Goal: Information Seeking & Learning: Learn about a topic

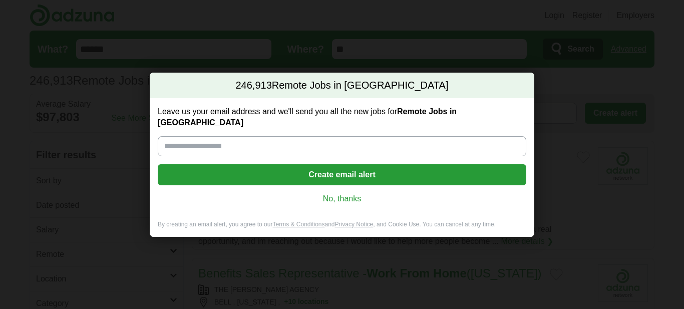
click at [349, 196] on link "No, thanks" at bounding box center [342, 198] width 352 height 11
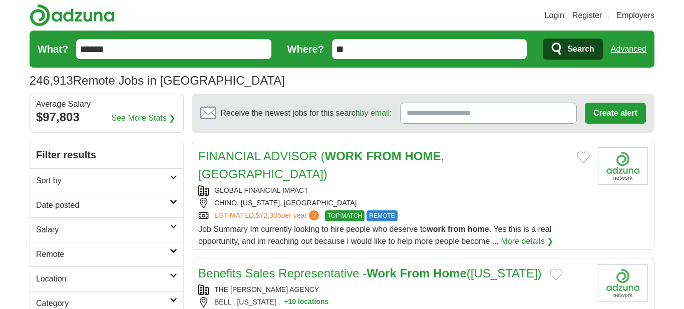
click at [546, 19] on link "Login" at bounding box center [555, 16] width 20 height 12
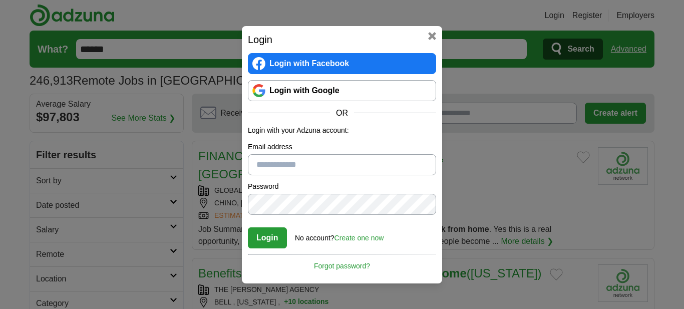
click at [348, 159] on input "Email address" at bounding box center [342, 164] width 188 height 21
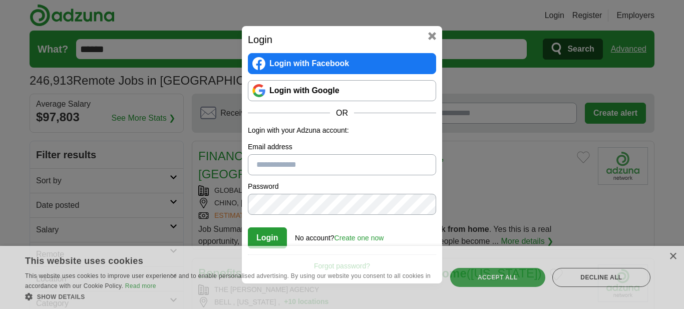
type input "**********"
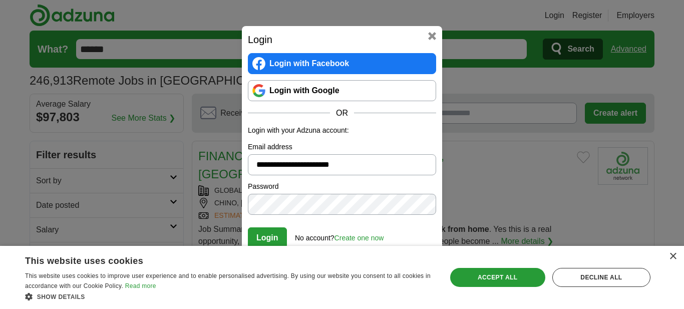
click button "Login" at bounding box center [267, 237] width 39 height 21
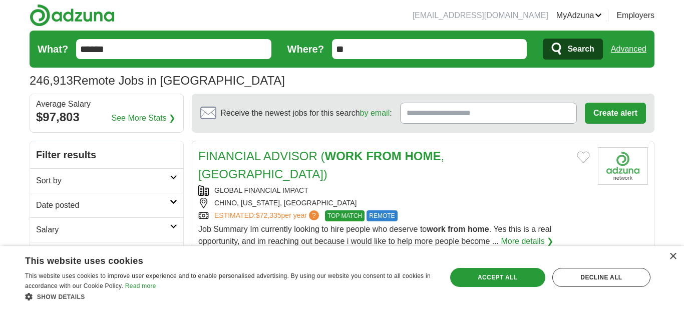
click at [70, 116] on div "$97,803" at bounding box center [106, 117] width 141 height 18
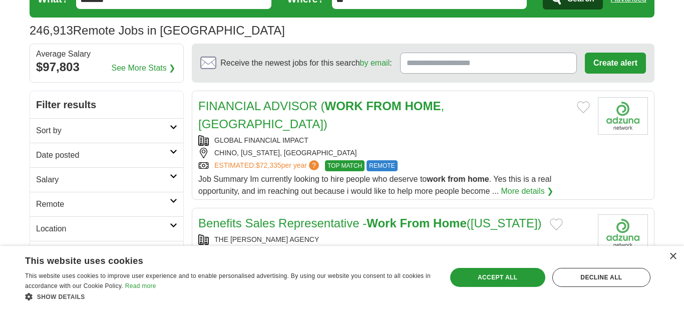
scroll to position [53, 0]
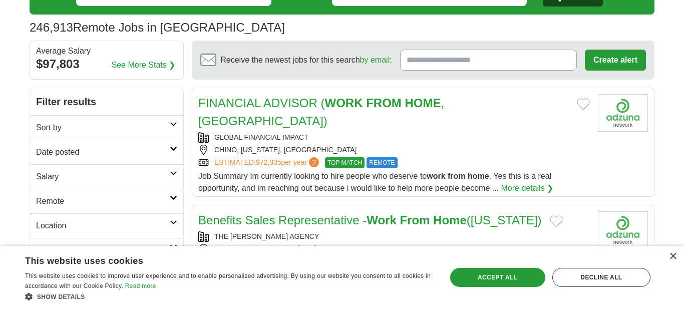
click at [159, 123] on h2 "Sort by" at bounding box center [103, 128] width 134 height 12
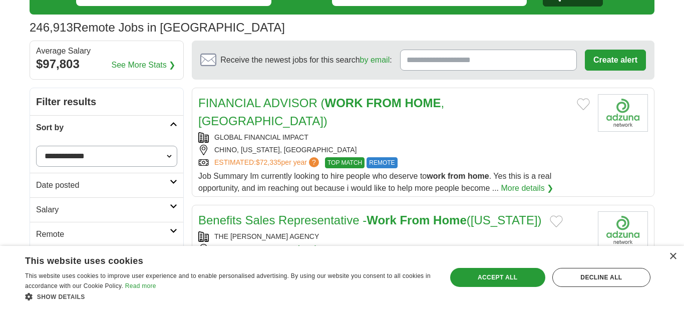
scroll to position [74, 0]
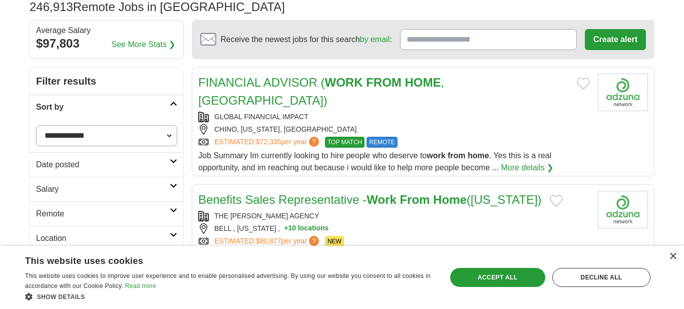
click at [161, 131] on select "**********" at bounding box center [106, 135] width 141 height 21
click at [171, 106] on link "Sort by" at bounding box center [106, 107] width 153 height 25
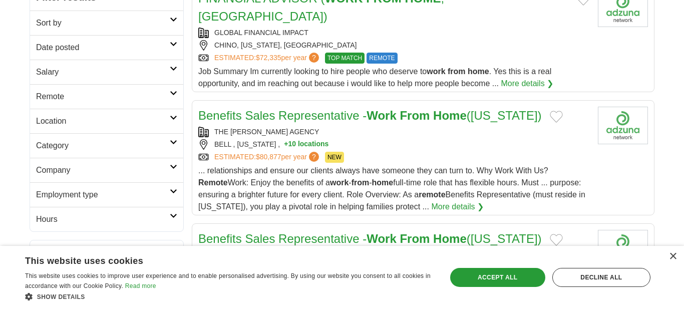
scroll to position [159, 0]
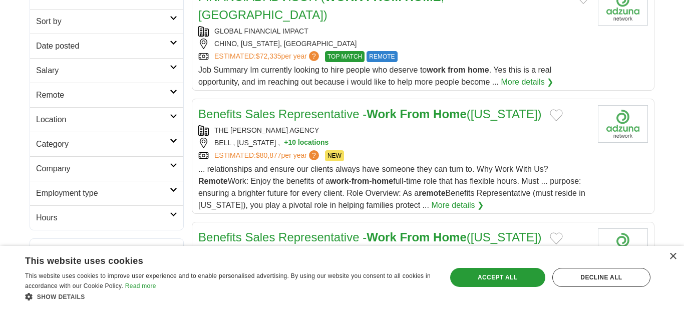
click at [157, 96] on h2 "Remote" at bounding box center [103, 95] width 134 height 12
click at [49, 118] on link "Remote jobs" at bounding box center [58, 119] width 45 height 9
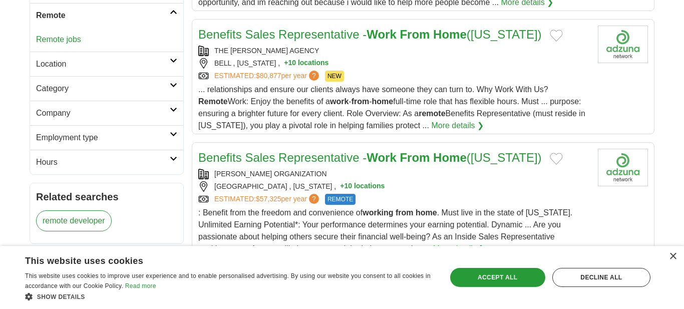
scroll to position [237, 0]
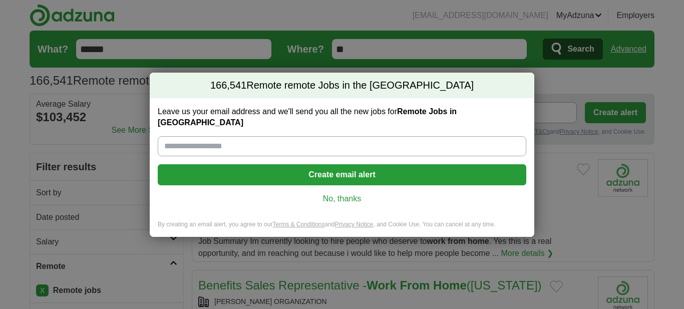
click at [331, 197] on link "No, thanks" at bounding box center [342, 198] width 352 height 11
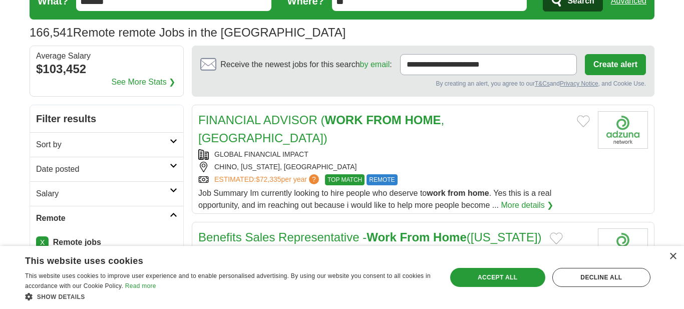
scroll to position [49, 0]
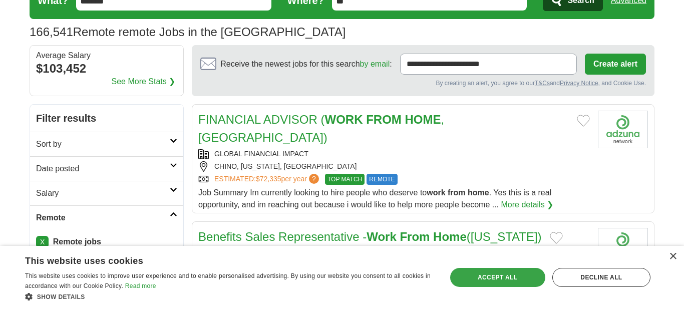
click at [492, 282] on div "Accept all" at bounding box center [497, 277] width 95 height 19
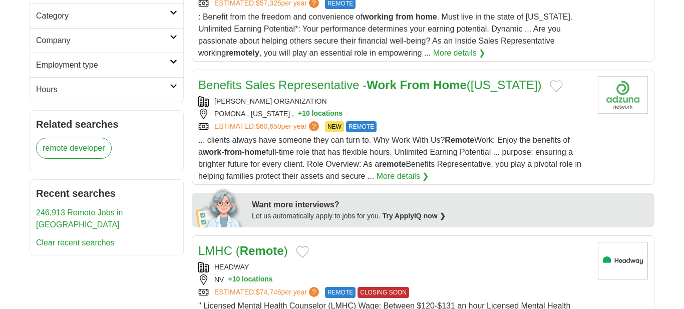
scroll to position [0, 0]
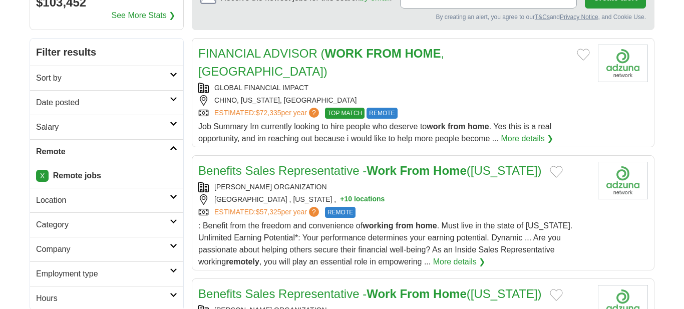
click at [98, 199] on h2 "Location" at bounding box center [103, 200] width 134 height 12
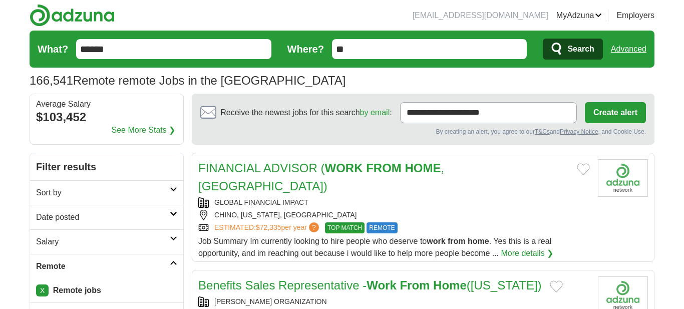
drag, startPoint x: 355, startPoint y: 54, endPoint x: 310, endPoint y: 51, distance: 45.1
click at [310, 51] on form "What? ****** Where? ** Search Advanced" at bounding box center [342, 49] width 625 height 37
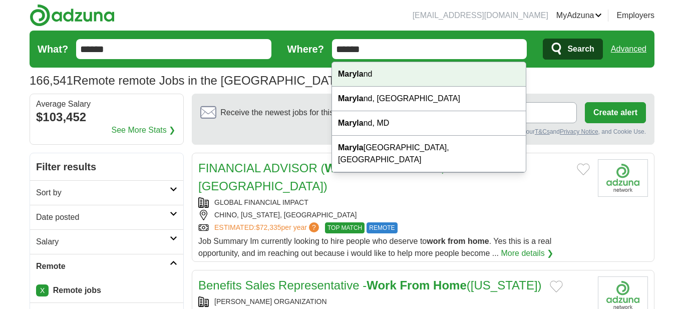
click at [392, 70] on div "Maryla nd" at bounding box center [429, 74] width 194 height 25
type input "********"
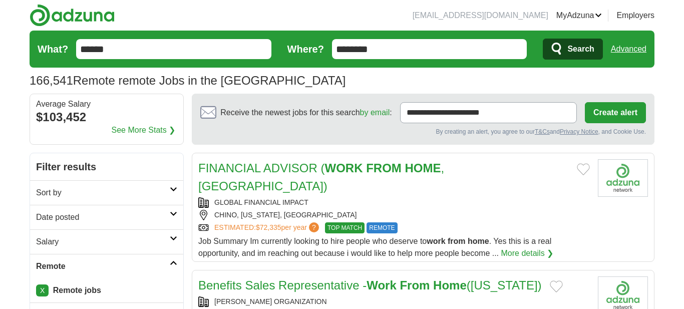
click at [572, 53] on span "Search" at bounding box center [580, 49] width 27 height 20
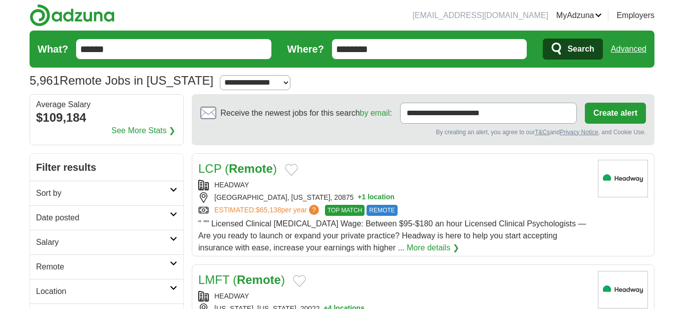
click at [80, 49] on input "******" at bounding box center [173, 49] width 195 height 20
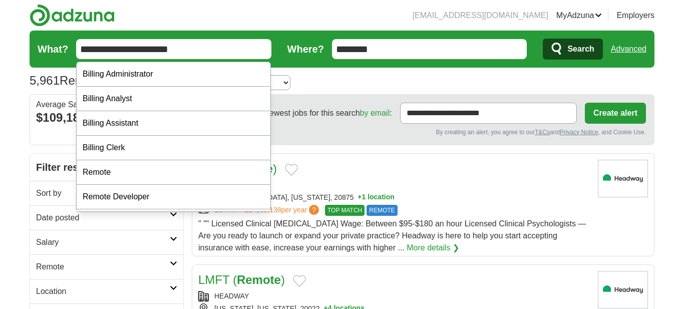
type input "**********"
click at [543, 39] on button "Search" at bounding box center [573, 49] width 60 height 21
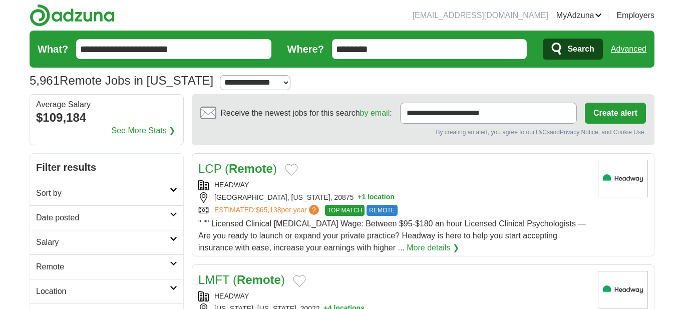
click at [555, 57] on button "Search" at bounding box center [573, 49] width 60 height 21
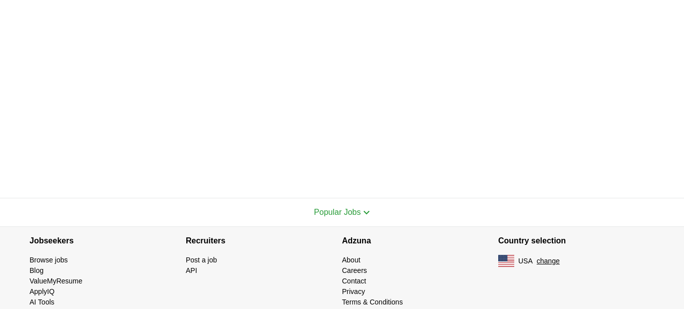
scroll to position [216, 0]
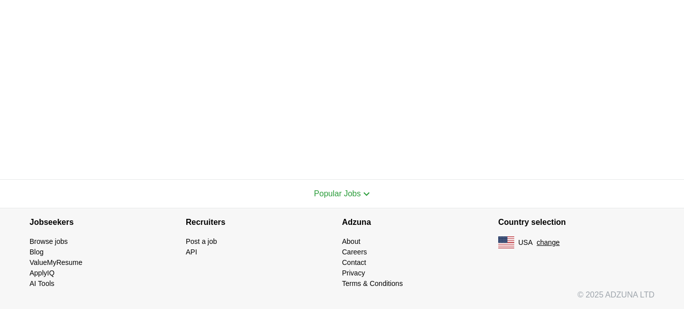
click at [341, 192] on span "Popular Jobs" at bounding box center [337, 193] width 47 height 9
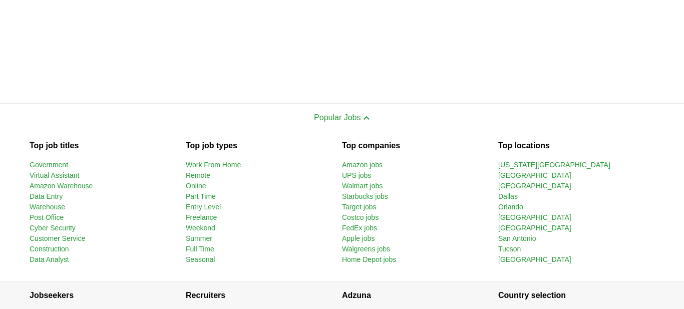
scroll to position [296, 0]
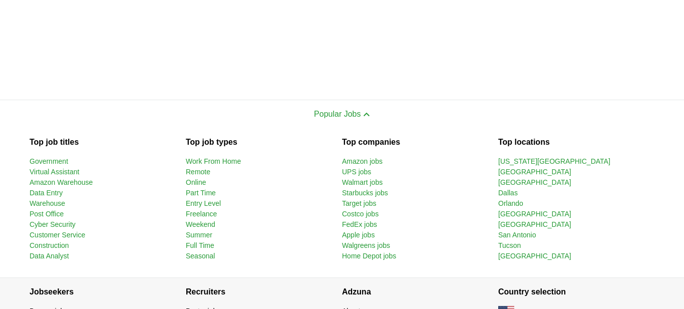
click at [220, 159] on link "Work From Home" at bounding box center [213, 161] width 55 height 8
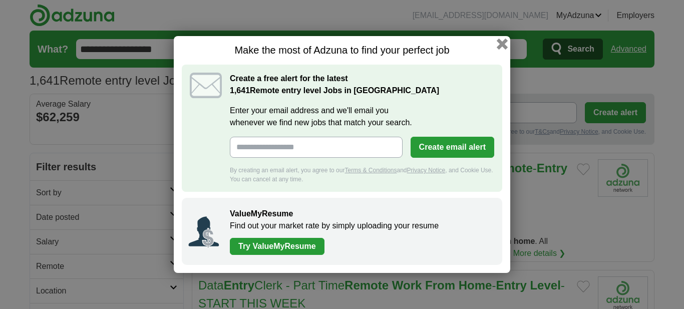
click at [500, 46] on button "button" at bounding box center [502, 44] width 11 height 11
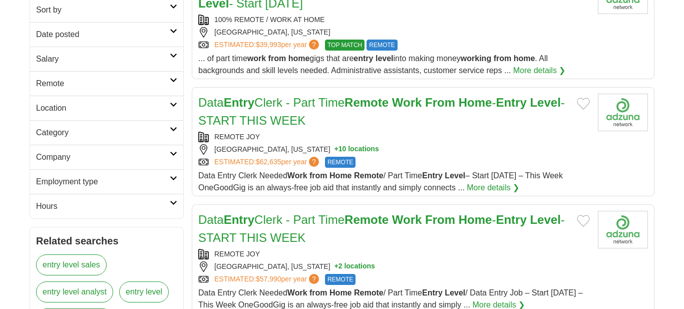
scroll to position [184, 0]
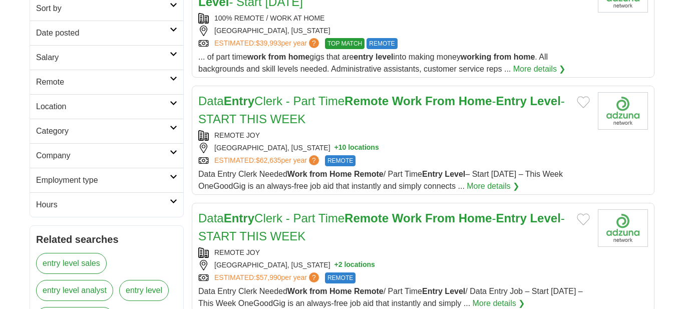
click at [348, 103] on link "Data Entry Clerk - [DEMOGRAPHIC_DATA] Remote Work From Home - Entry Level - STA…" at bounding box center [381, 110] width 367 height 32
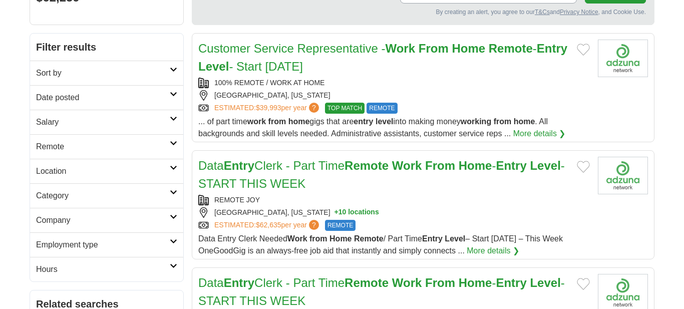
scroll to position [122, 0]
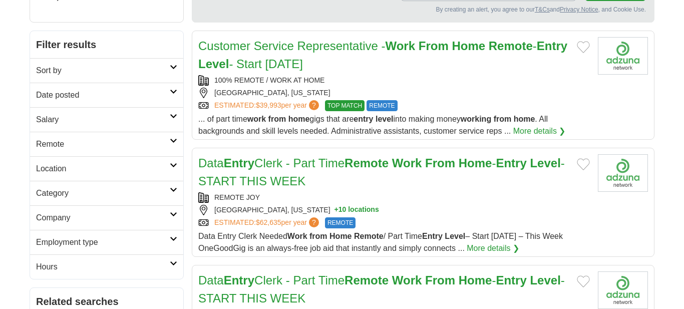
click at [287, 65] on link "Customer Service Representative - Work From Home Remote - Entry Level - Start […" at bounding box center [382, 55] width 369 height 32
click at [299, 168] on link "Data Entry Clerk - [DEMOGRAPHIC_DATA] Remote Work From Home - Entry Level - STA…" at bounding box center [381, 172] width 367 height 32
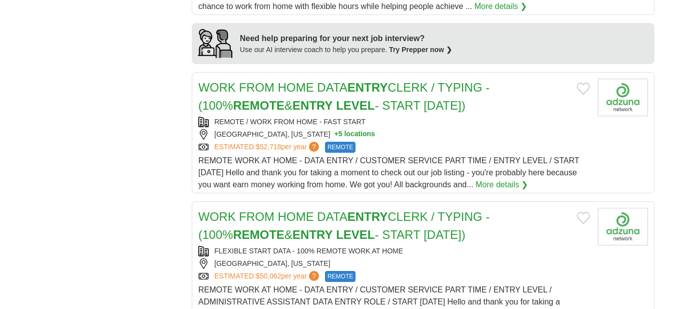
scroll to position [876, 0]
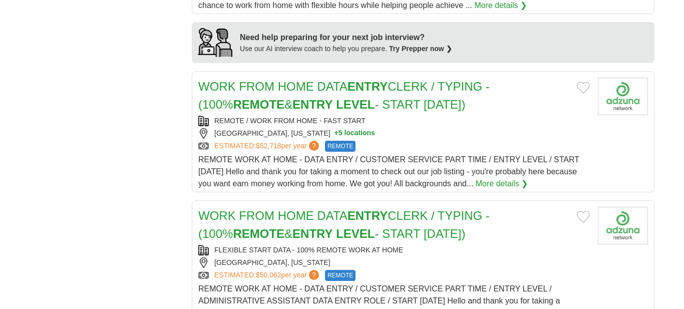
click at [299, 111] on strong "ENTRY" at bounding box center [312, 105] width 40 height 14
